Goal: Information Seeking & Learning: Learn about a topic

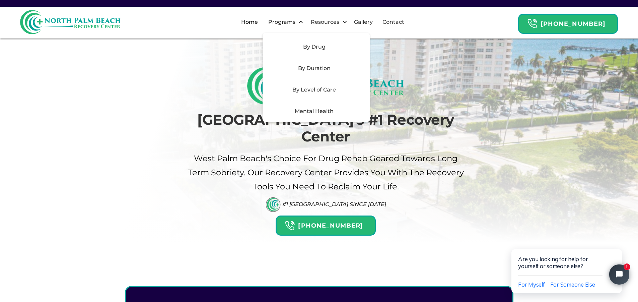
click at [312, 93] on div "By Level of Care" at bounding box center [314, 90] width 95 height 8
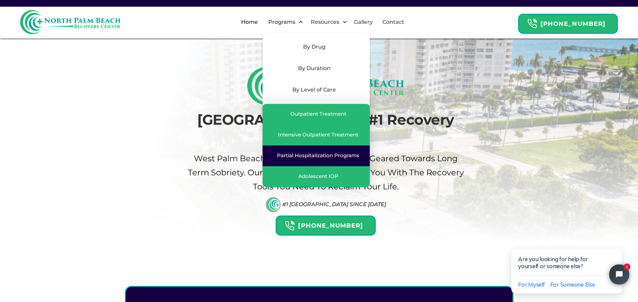
click at [318, 158] on div "Partial Hospitalization Programs" at bounding box center [318, 155] width 82 height 7
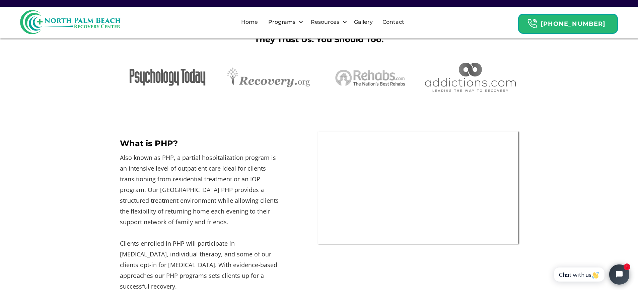
scroll to position [140, 0]
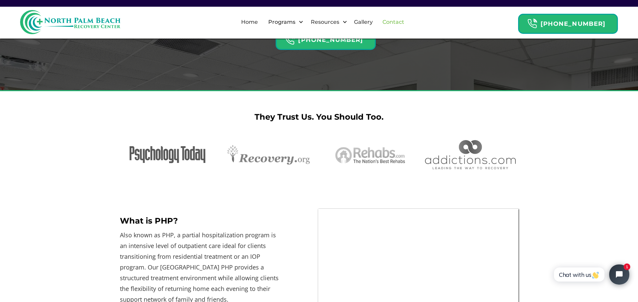
click at [404, 21] on link "Contact" at bounding box center [394, 21] width 30 height 21
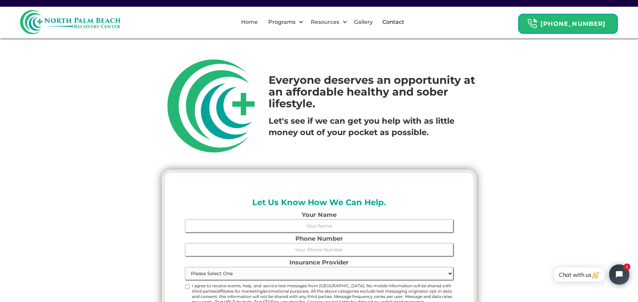
click at [483, 156] on div "Everyone deserves an opportunity at an affordable healthy and sober lifestyle. …" at bounding box center [319, 186] width 638 height 373
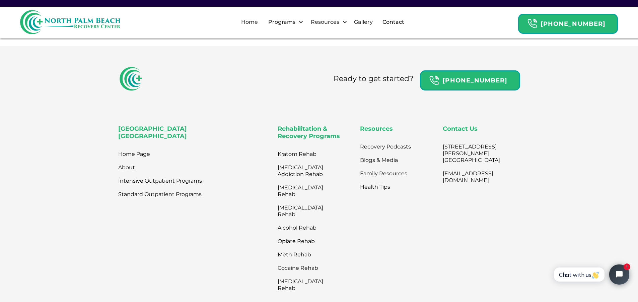
scroll to position [348, 0]
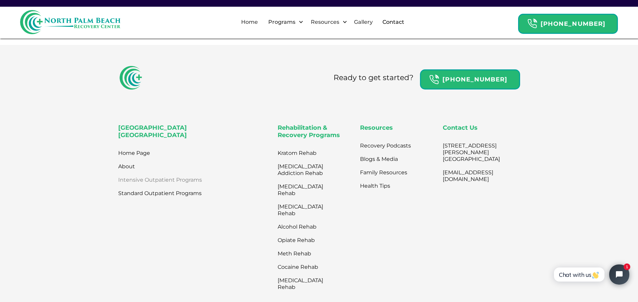
click at [154, 185] on link "Intensive Outpatient Programs" at bounding box center [160, 179] width 84 height 13
